Goal: Navigation & Orientation: Understand site structure

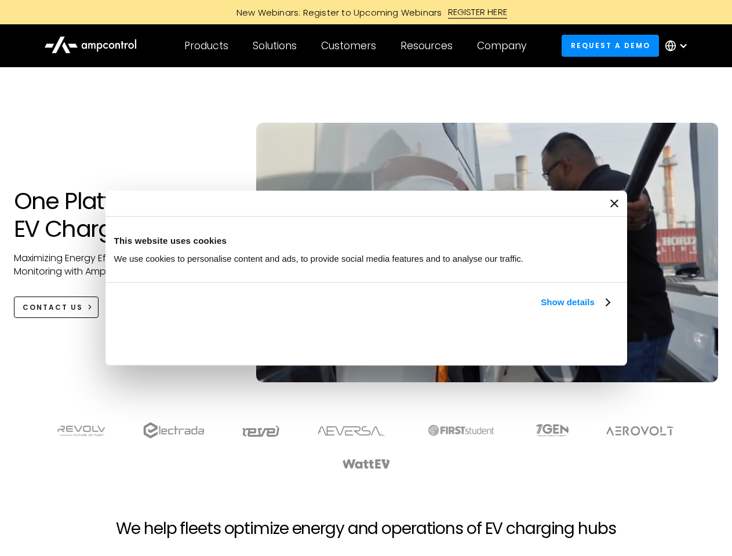
click at [541, 309] on link "Show details" at bounding box center [575, 303] width 68 height 14
click at [0, 0] on div "Necessary cookies help make a website usable by enabling basic functions like p…" at bounding box center [0, 0] width 0 height 0
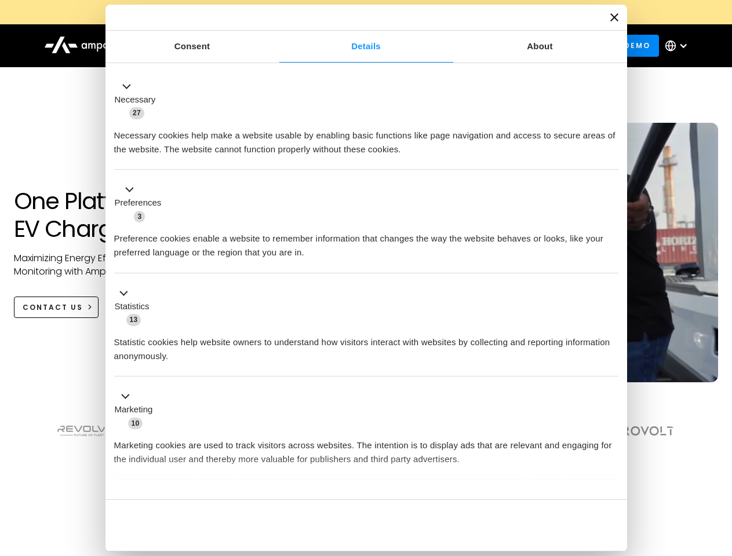
click at [618, 156] on div "Necessary cookies help make a website usable by enabling basic functions like p…" at bounding box center [366, 138] width 504 height 37
click at [356, 46] on div "Customers" at bounding box center [348, 45] width 55 height 13
click at [206, 46] on div "Products" at bounding box center [206, 45] width 44 height 13
click at [275, 46] on div "Solutions" at bounding box center [275, 45] width 44 height 13
click at [351, 46] on div "Customers" at bounding box center [348, 45] width 55 height 13
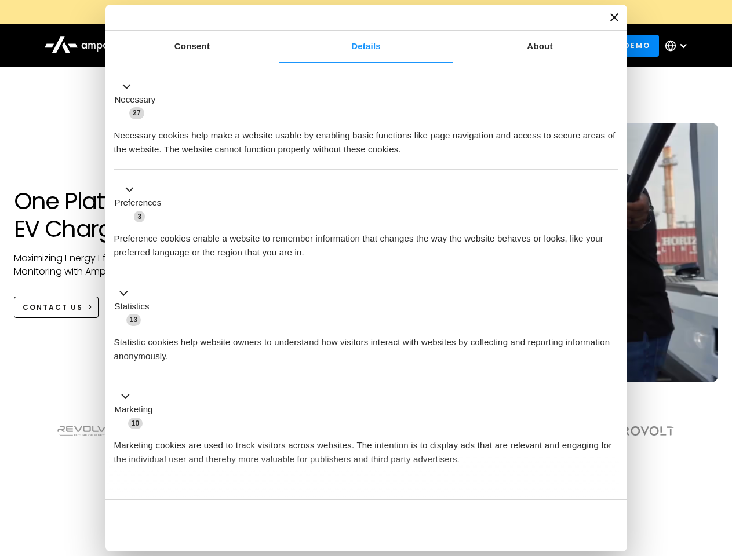
click at [429, 46] on div "Resources" at bounding box center [426, 45] width 52 height 13
click at [505, 46] on div "Company" at bounding box center [501, 45] width 49 height 13
click at [679, 46] on div at bounding box center [683, 45] width 9 height 9
